Goal: Task Accomplishment & Management: Manage account settings

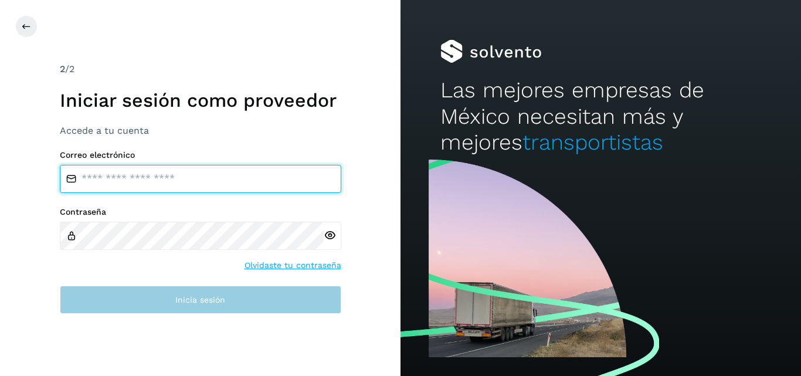
type input "**********"
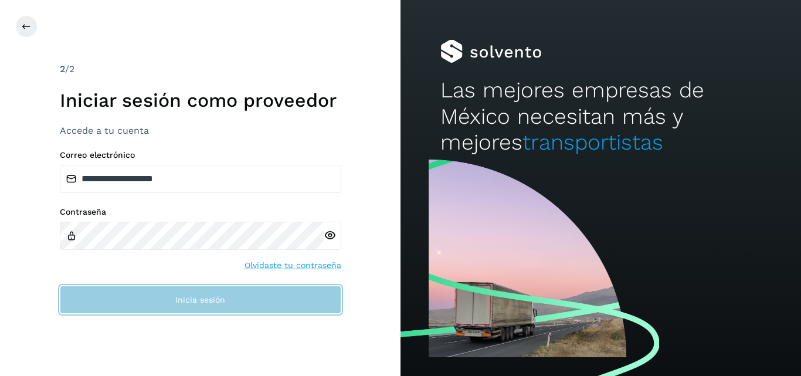
click at [211, 313] on button "Inicia sesión" at bounding box center [200, 300] width 281 height 28
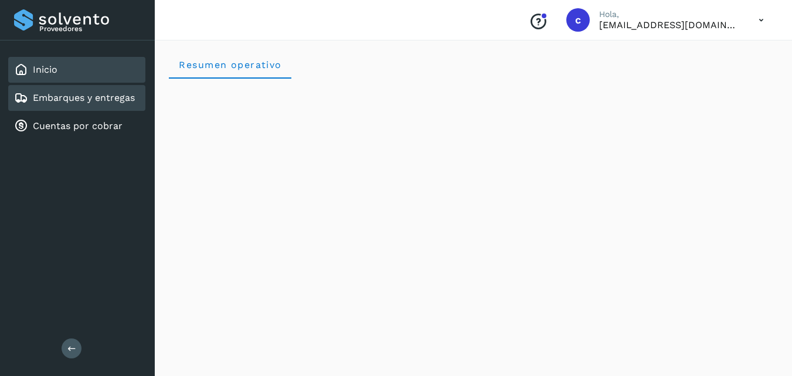
click at [80, 103] on link "Embarques y entregas" at bounding box center [84, 97] width 102 height 11
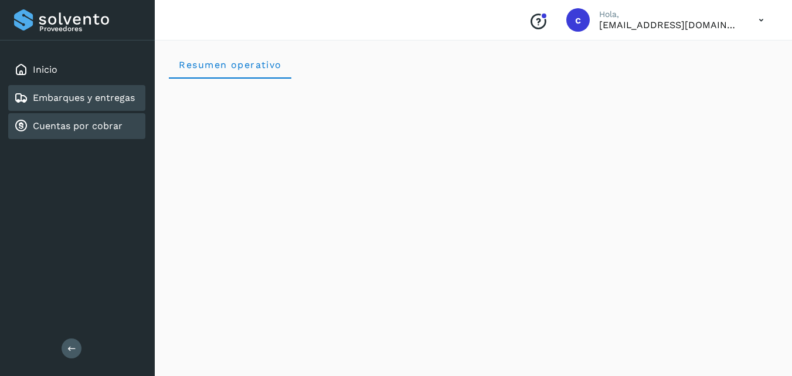
click at [89, 123] on link "Cuentas por cobrar" at bounding box center [78, 125] width 90 height 11
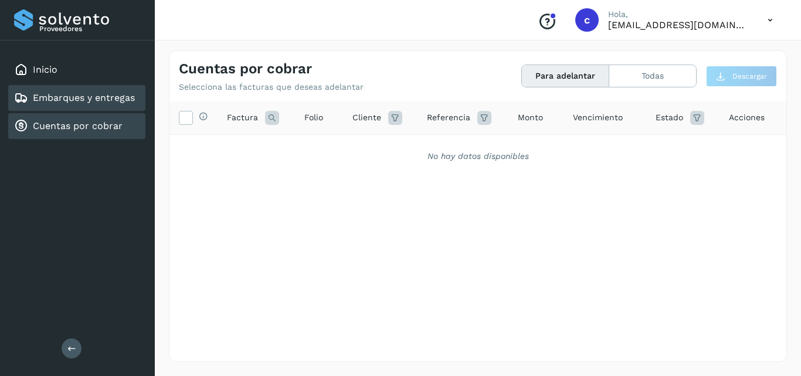
click at [82, 97] on link "Embarques y entregas" at bounding box center [84, 97] width 102 height 11
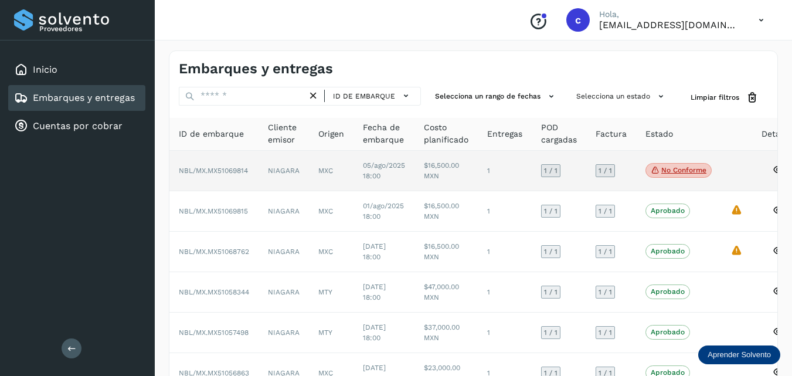
click at [660, 170] on icon at bounding box center [655, 170] width 9 height 11
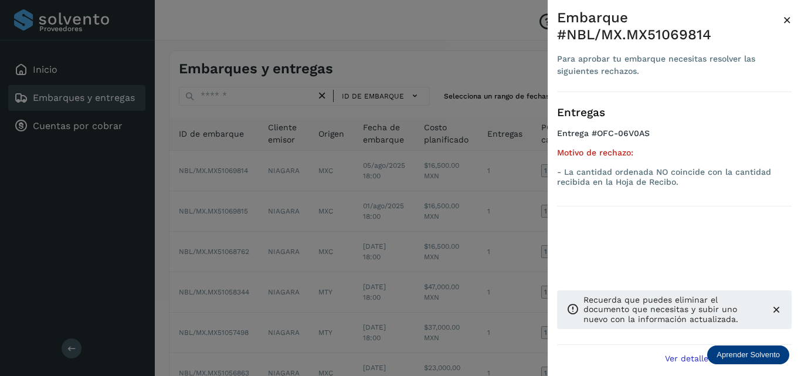
click at [498, 80] on div at bounding box center [400, 188] width 801 height 376
